Goal: Use online tool/utility

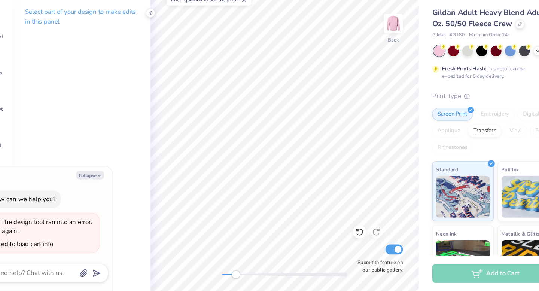
drag, startPoint x: 222, startPoint y: 277, endPoint x: 234, endPoint y: 277, distance: 12.0
click at [234, 277] on div "Accessibility label" at bounding box center [233, 275] width 7 height 7
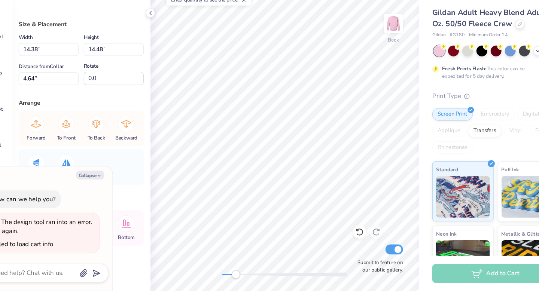
type textarea "x"
type input "0.98"
type input "0.80"
type input "5.88"
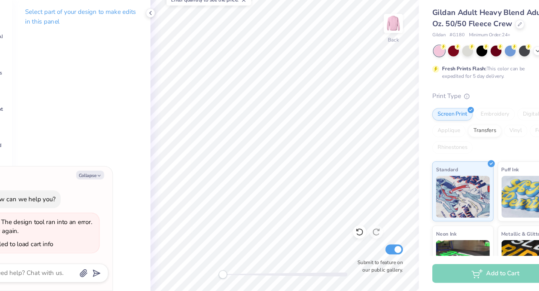
drag, startPoint x: 233, startPoint y: 276, endPoint x: 223, endPoint y: 275, distance: 10.5
click at [223, 275] on div "Accessibility label" at bounding box center [222, 275] width 7 height 7
click at [495, 77] on div at bounding box center [493, 75] width 10 height 10
click at [504, 75] on icon at bounding box center [505, 75] width 6 height 6
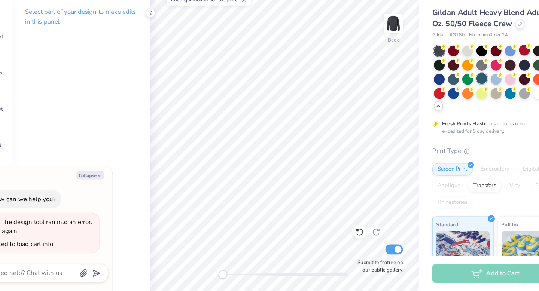
click at [452, 101] on div at bounding box center [455, 100] width 10 height 10
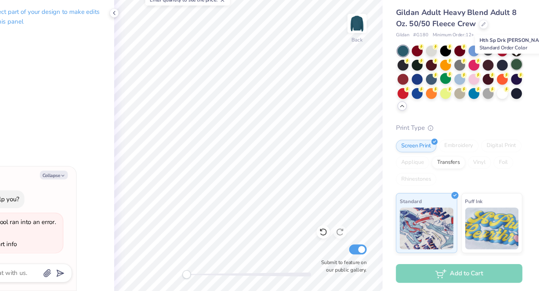
click at [520, 85] on div at bounding box center [519, 88] width 10 height 10
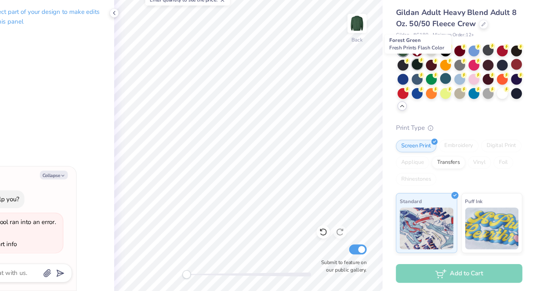
click at [429, 88] on div at bounding box center [430, 88] width 10 height 10
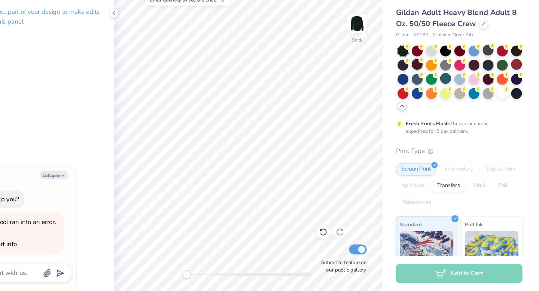
type textarea "x"
